Goal: Check status: Check status

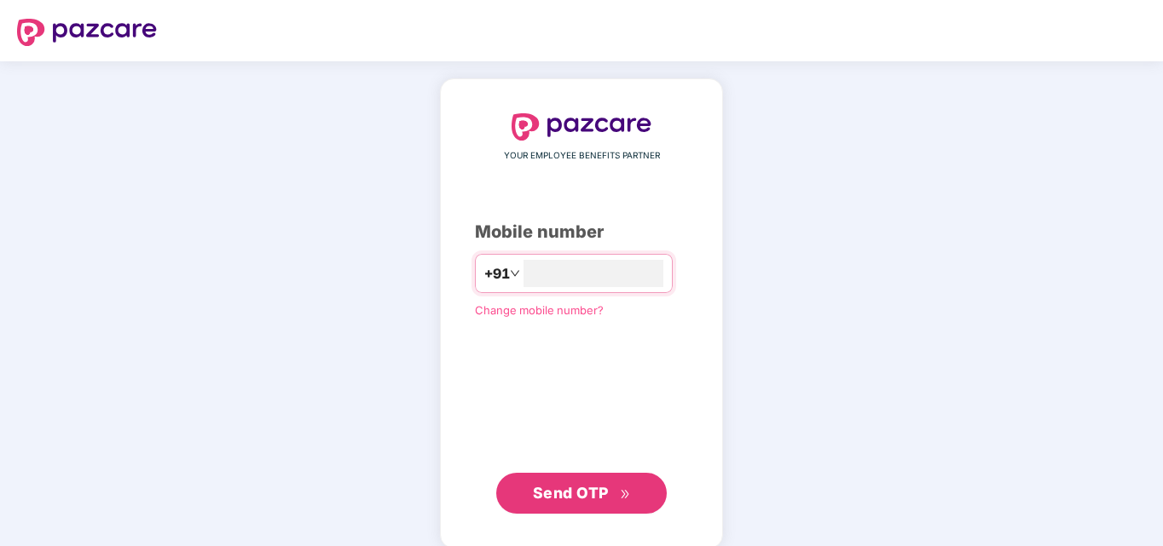
type input "**********"
click at [584, 496] on span "Send OTP" at bounding box center [571, 491] width 76 height 18
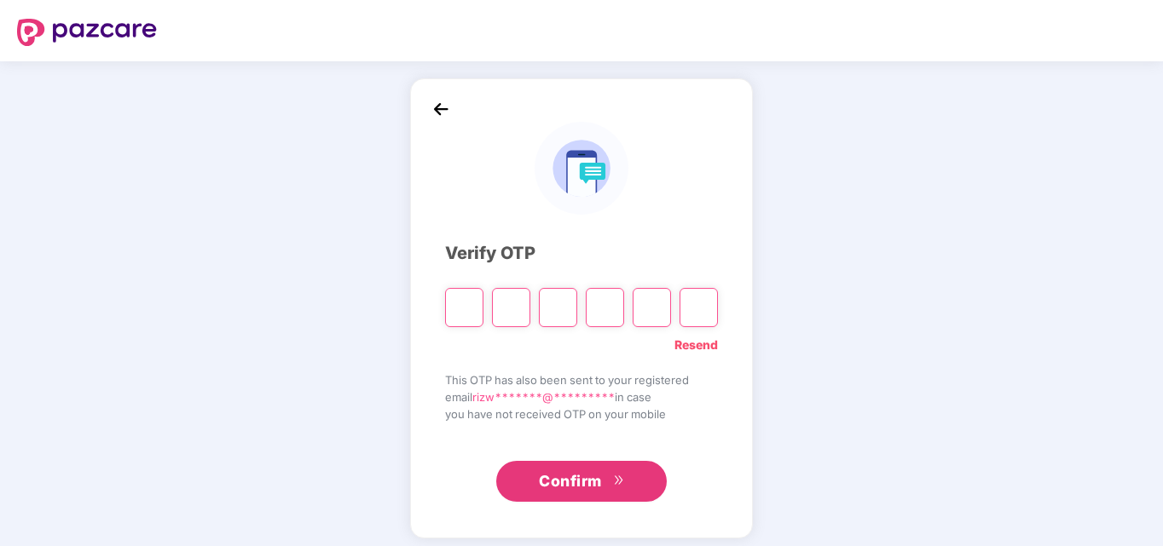
type input "*"
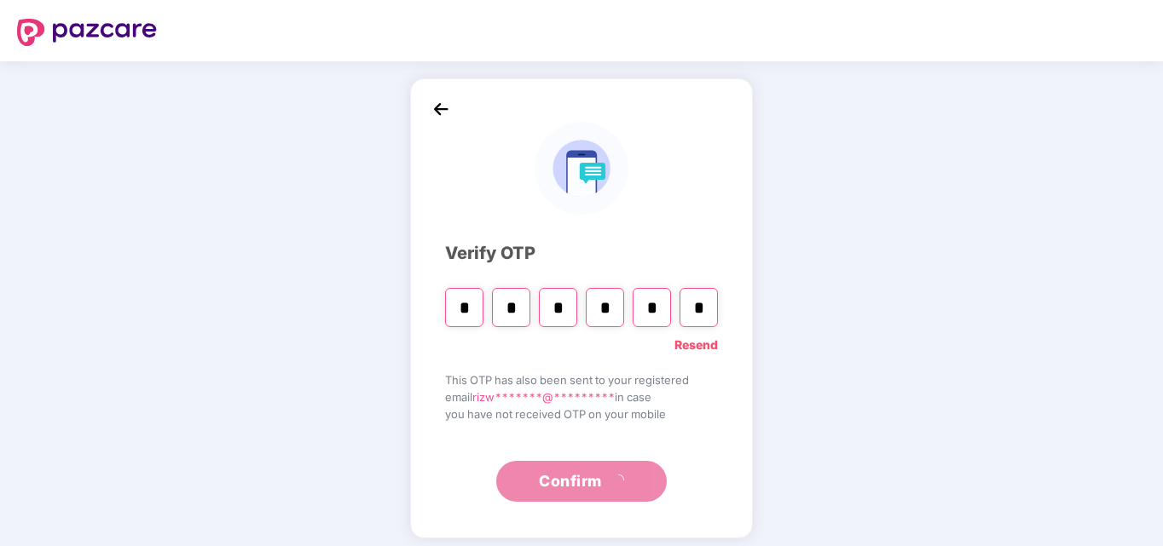
type input "*"
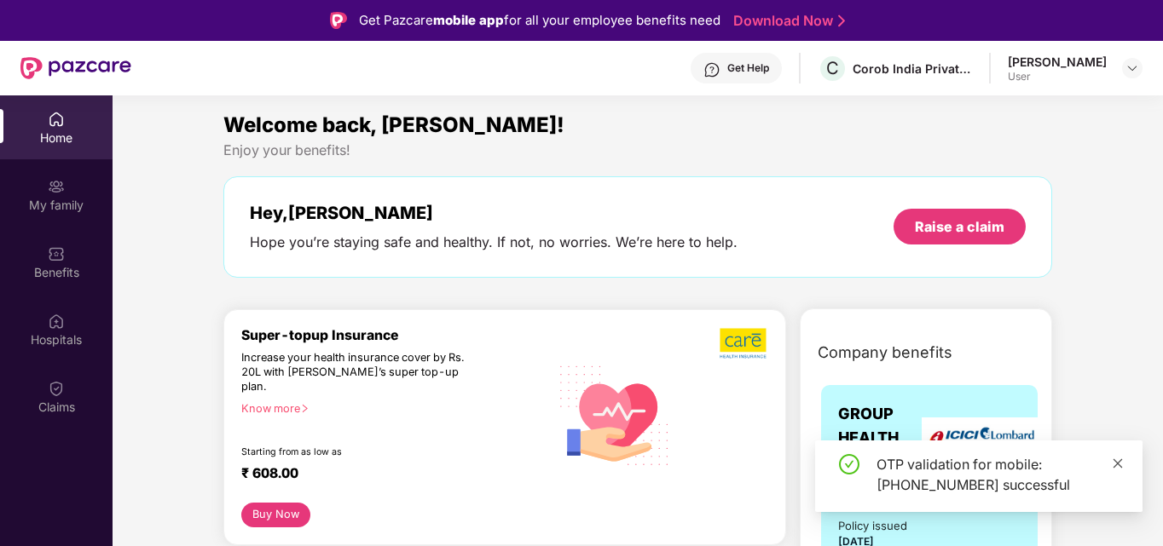
click at [1119, 460] on icon "close" at bounding box center [1118, 464] width 12 height 12
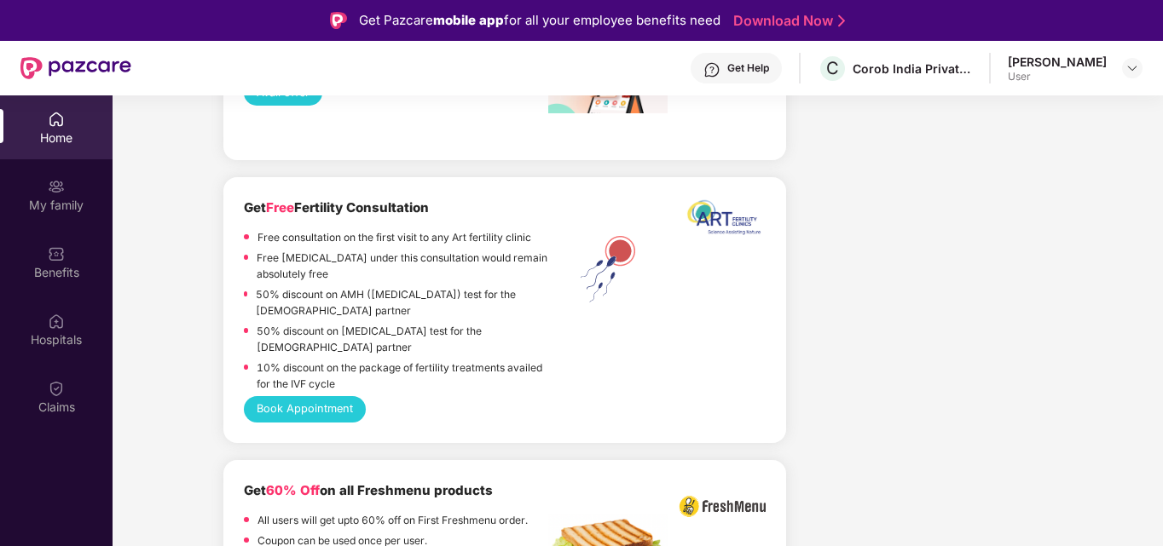
scroll to position [3572, 0]
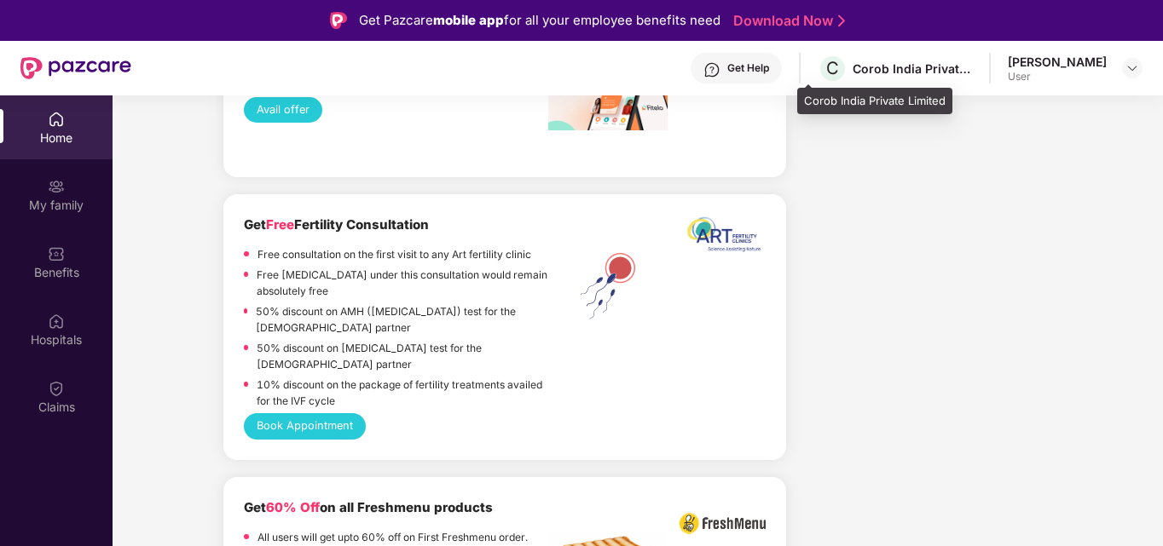
click at [884, 73] on div "Corob India Private Limited" at bounding box center [911, 69] width 119 height 16
click at [826, 70] on span "C" at bounding box center [832, 68] width 13 height 20
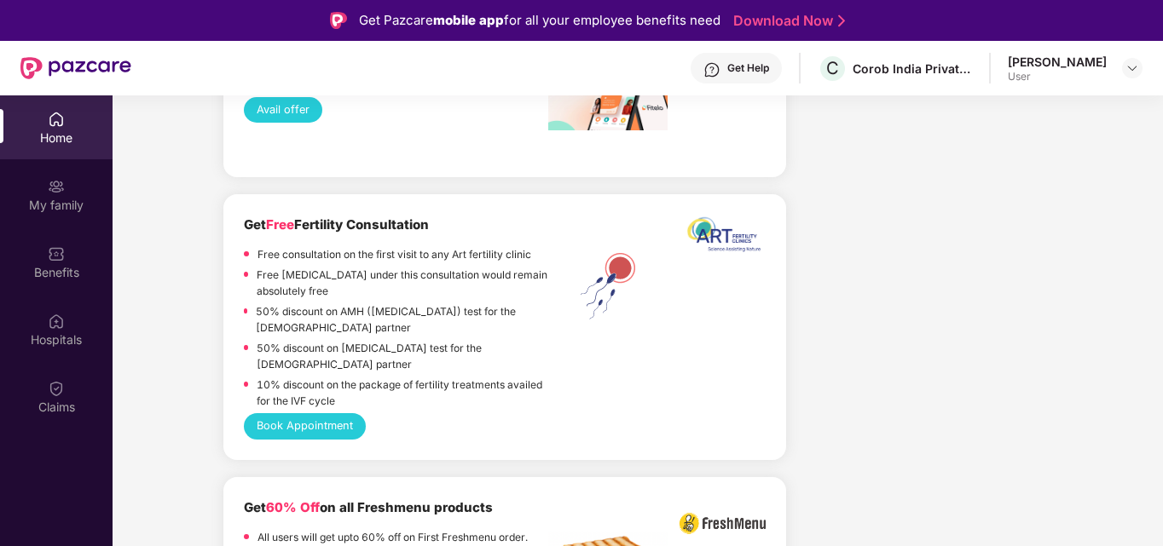
click at [1008, 63] on div "[PERSON_NAME]" at bounding box center [1057, 62] width 99 height 16
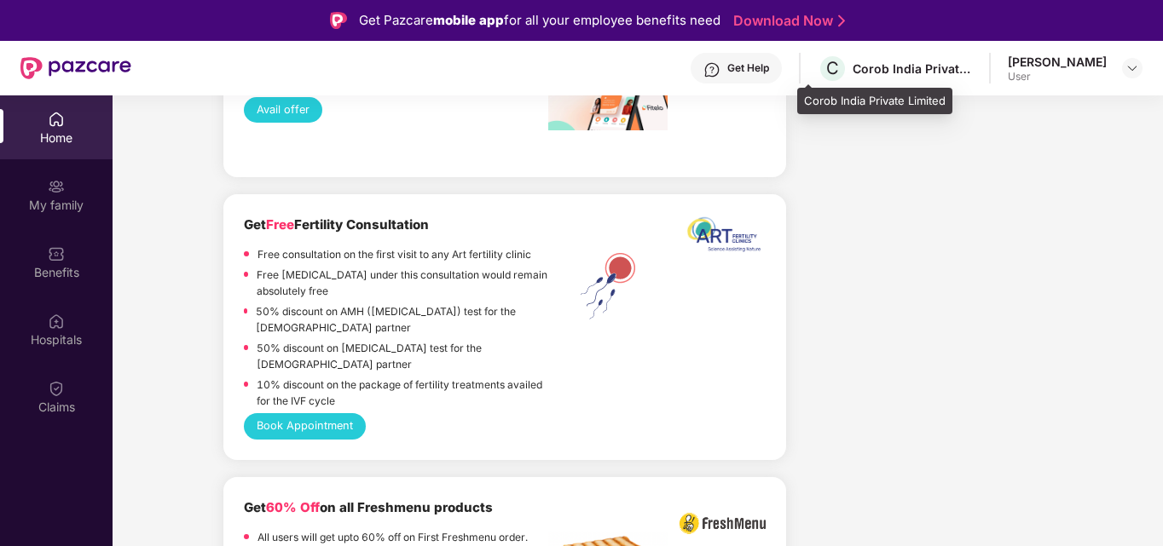
click at [910, 64] on div "Corob India Private Limited" at bounding box center [911, 69] width 119 height 16
click at [826, 68] on span "C" at bounding box center [832, 68] width 13 height 20
click at [855, 68] on div "Corob India Private Limited" at bounding box center [911, 69] width 119 height 16
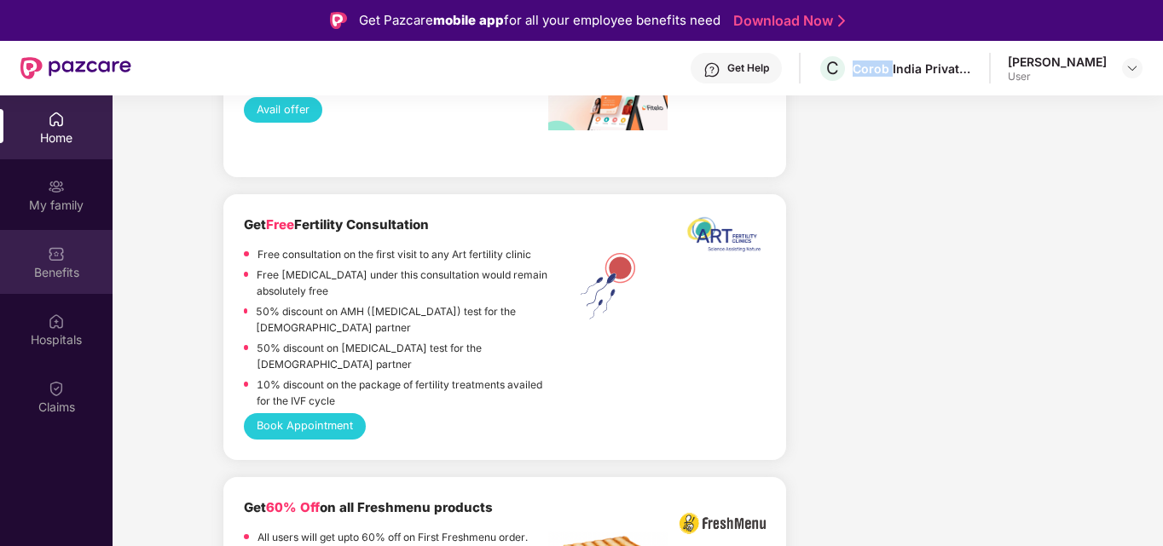
click at [54, 246] on img at bounding box center [56, 254] width 17 height 17
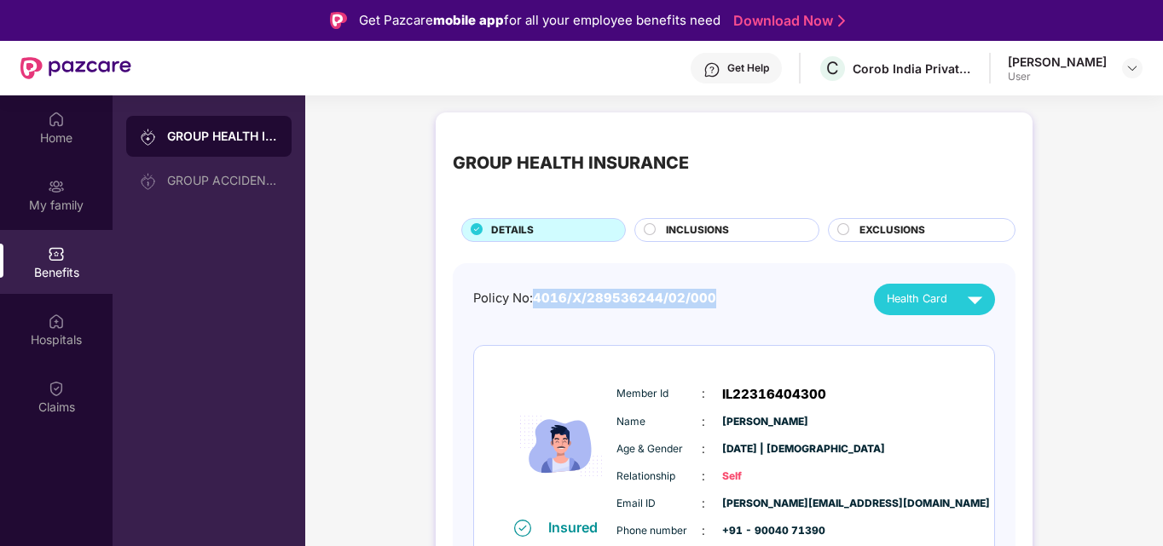
drag, startPoint x: 535, startPoint y: 296, endPoint x: 712, endPoint y: 297, distance: 176.5
click at [712, 297] on div "Policy No: 4016/X/289536244/02/000 Health Card" at bounding box center [734, 300] width 522 height 32
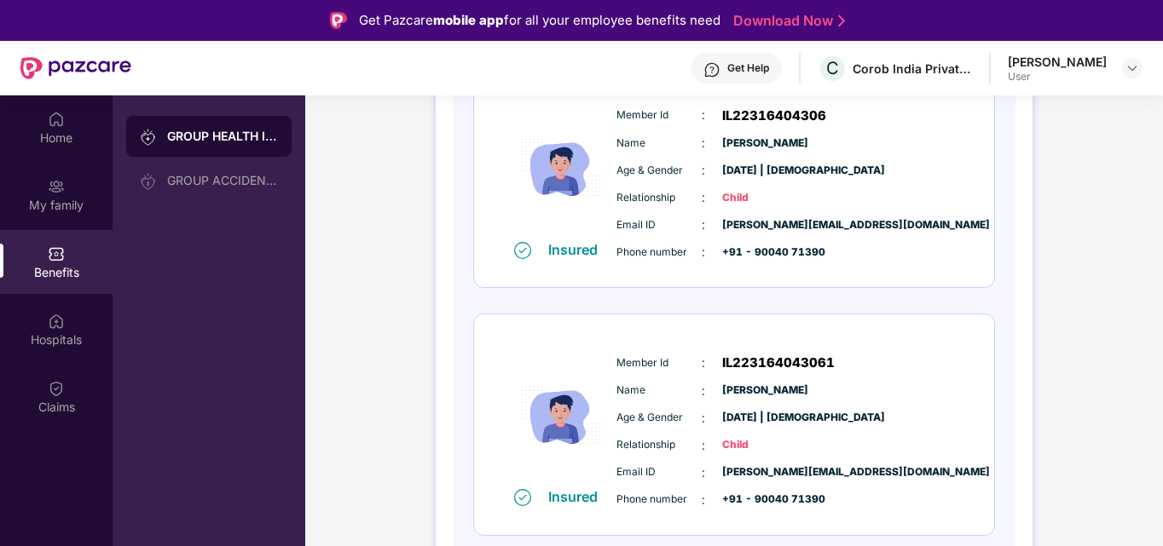
click at [46, 260] on div "Benefits" at bounding box center [56, 262] width 113 height 64
click at [66, 273] on div "Benefits" at bounding box center [56, 271] width 113 height 17
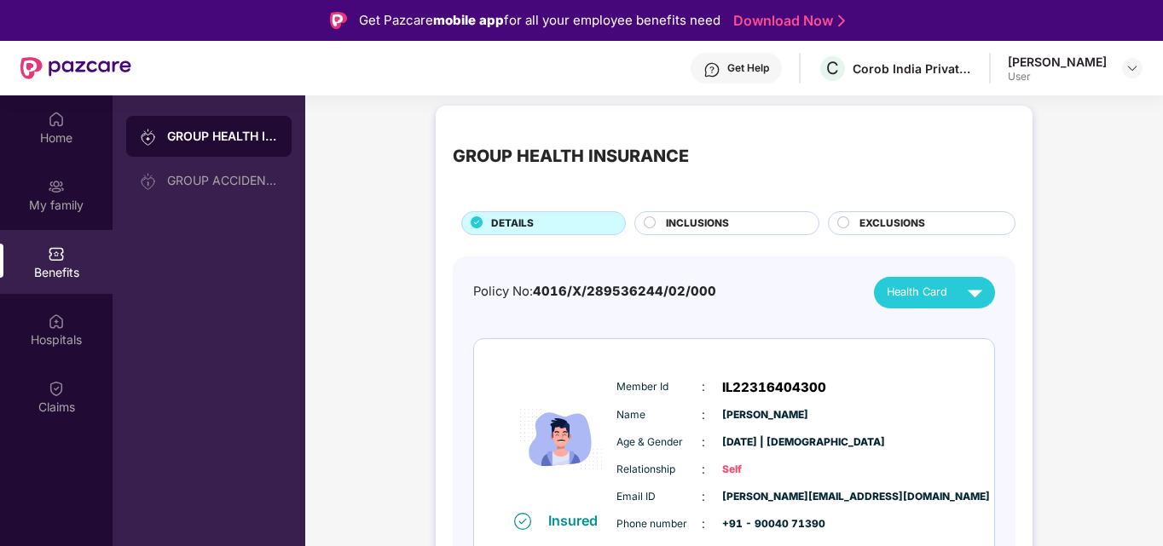
scroll to position [92, 0]
